Goal: Task Accomplishment & Management: Complete application form

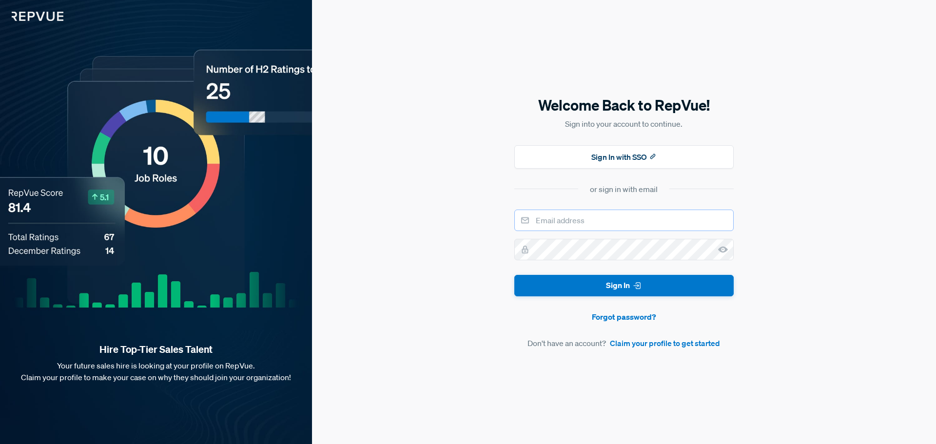
click at [598, 219] on input "email" at bounding box center [624, 220] width 219 height 21
click at [660, 342] on link "Claim your profile to get started" at bounding box center [665, 343] width 110 height 12
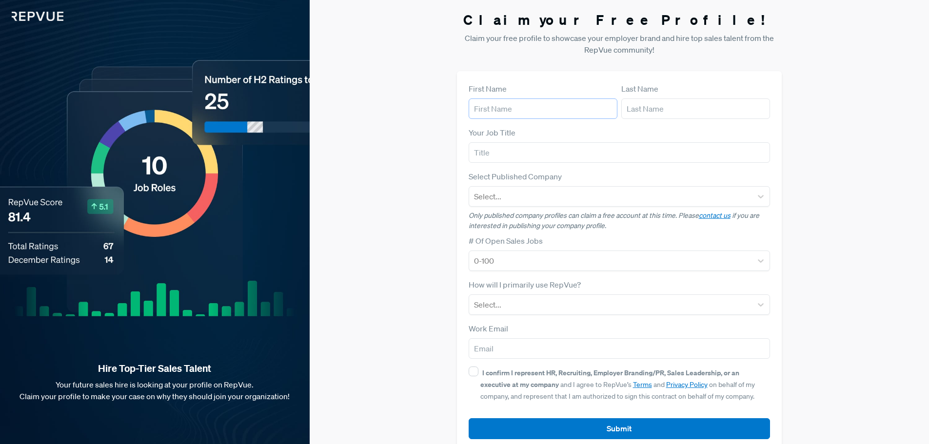
click at [528, 116] on input "text" at bounding box center [543, 109] width 149 height 20
type input "[PERSON_NAME]"
type input "Jasper"
type input "T"
type input "Sales Recruiter"
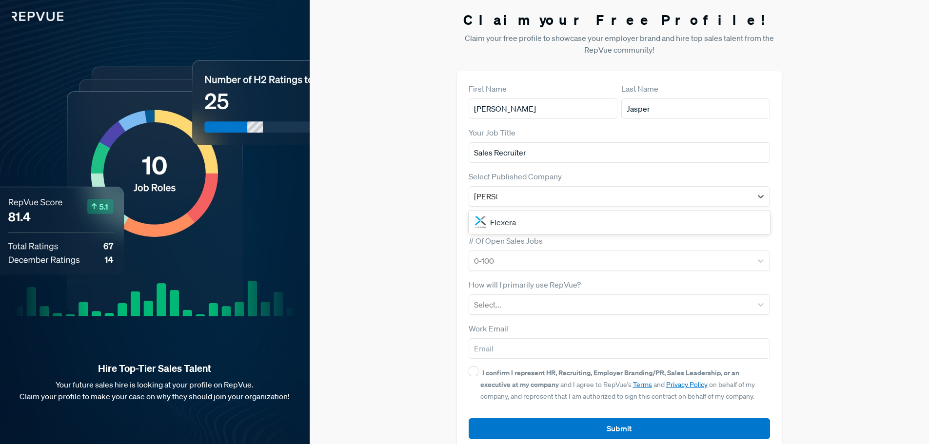
type input "Flexera"
click at [526, 223] on div "Flexera" at bounding box center [620, 223] width 302 height 20
click at [515, 259] on div at bounding box center [611, 261] width 274 height 14
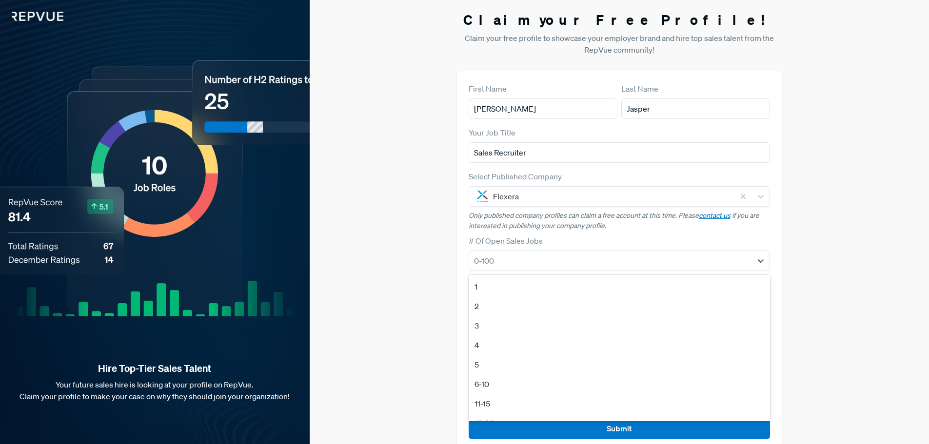
click at [483, 347] on div "4" at bounding box center [620, 346] width 302 height 20
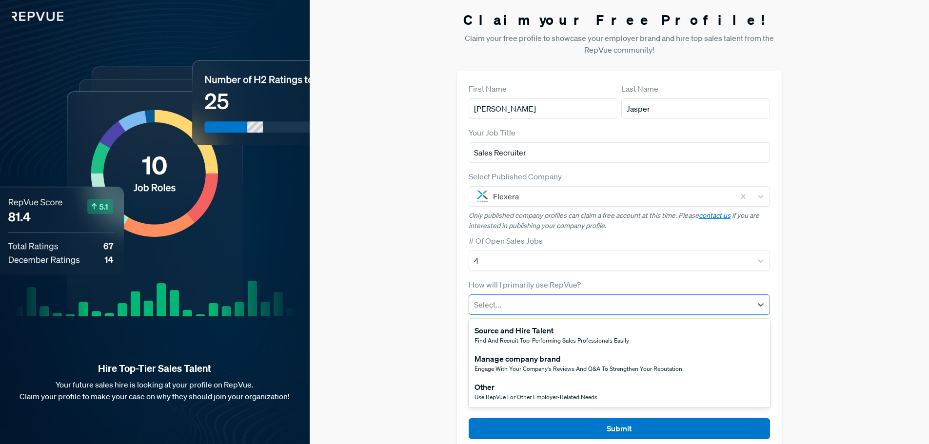
click at [505, 299] on div at bounding box center [611, 305] width 274 height 14
click at [556, 332] on div "Source and Hire Talent" at bounding box center [552, 331] width 155 height 12
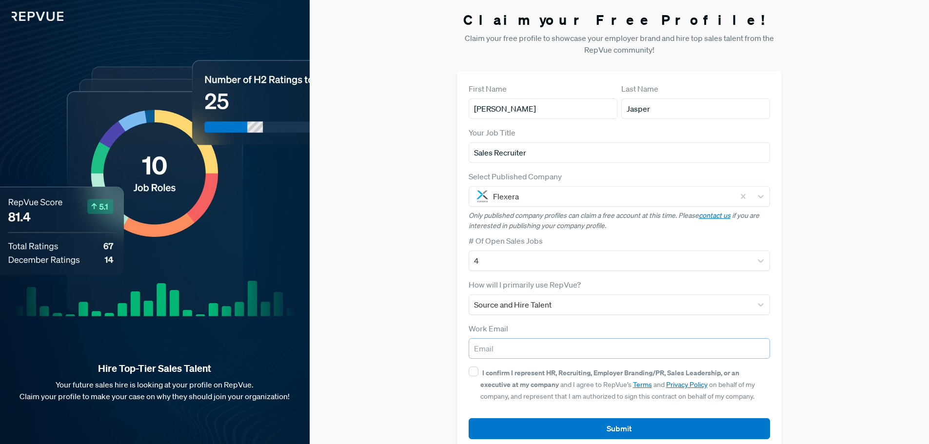
click at [535, 347] on input "email" at bounding box center [620, 348] width 302 height 20
type input "[EMAIL_ADDRESS][DOMAIN_NAME]"
click at [476, 370] on input "I confirm I represent HR, Recruiting, Employer Branding/PR, Sales Leadership, o…" at bounding box center [474, 372] width 10 height 10
checkbox input "true"
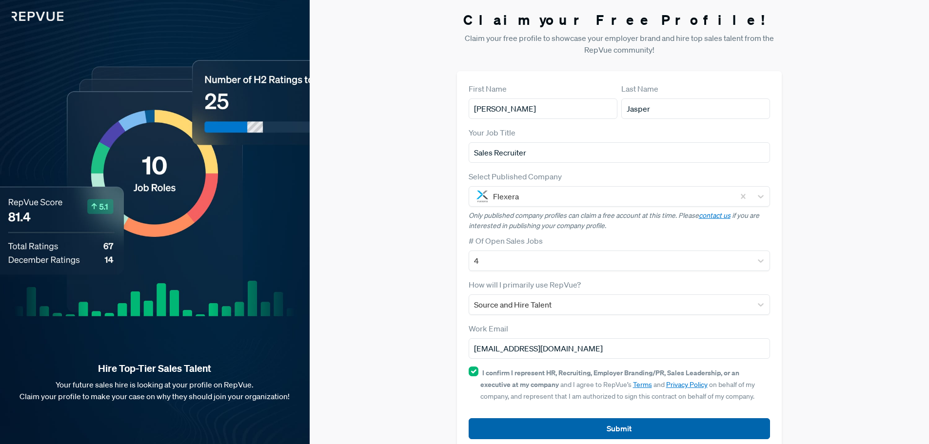
click at [580, 426] on button "Submit" at bounding box center [620, 428] width 302 height 21
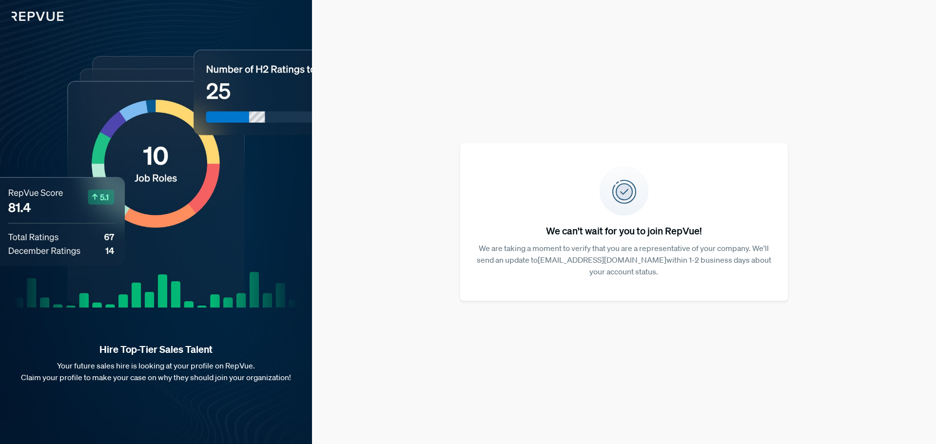
click at [35, 12] on img at bounding box center [31, 10] width 63 height 21
